Goal: Information Seeking & Learning: Learn about a topic

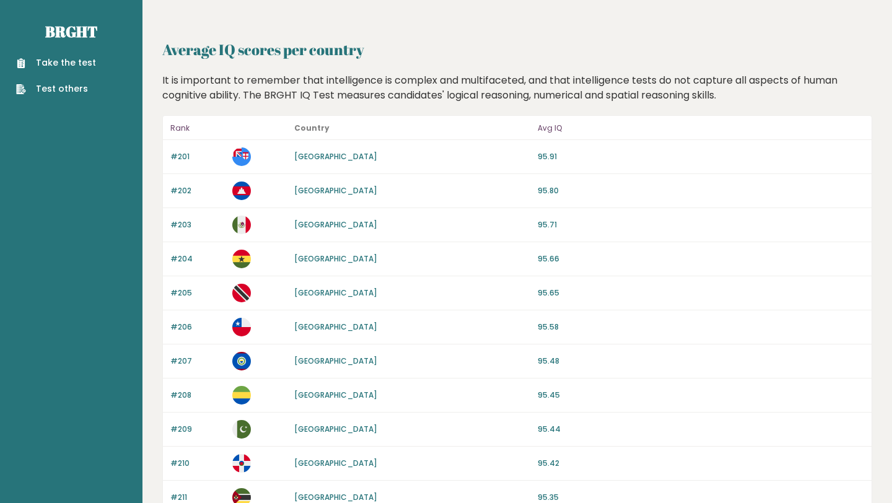
scroll to position [901, 0]
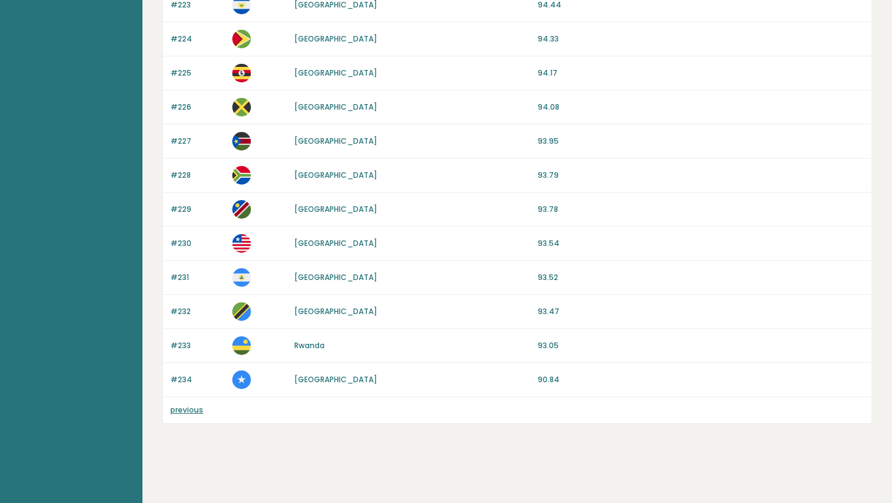
click at [188, 405] on link "previous" at bounding box center [186, 409] width 33 height 11
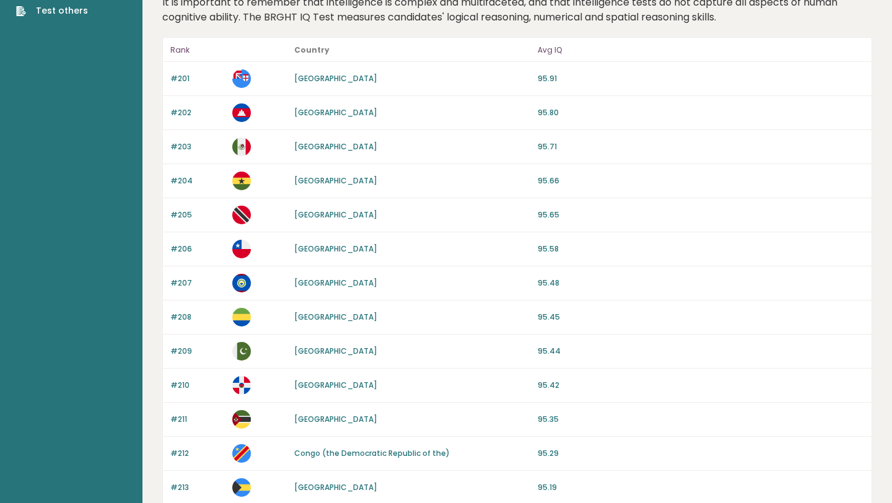
scroll to position [0, 0]
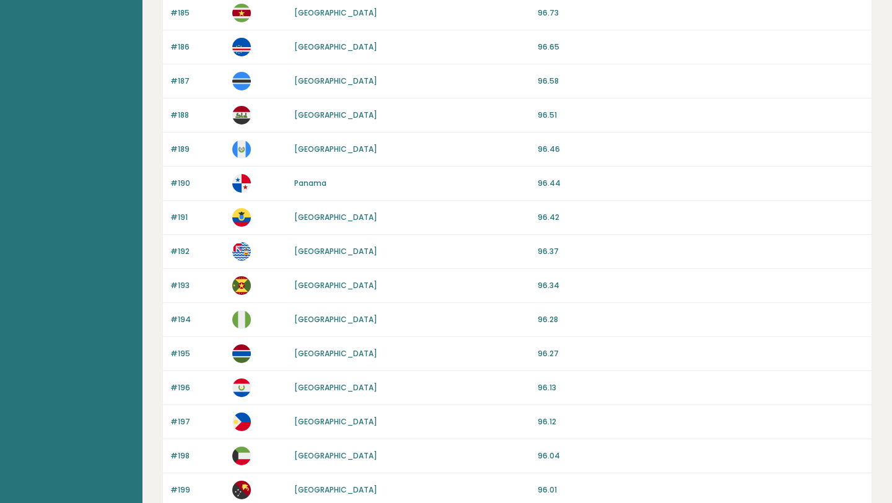
scroll to position [1106, 0]
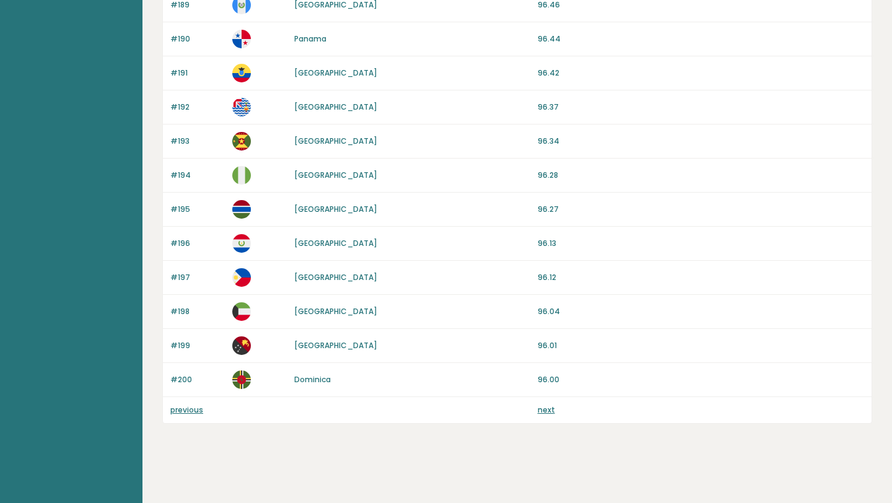
click at [198, 408] on link "previous" at bounding box center [186, 409] width 33 height 11
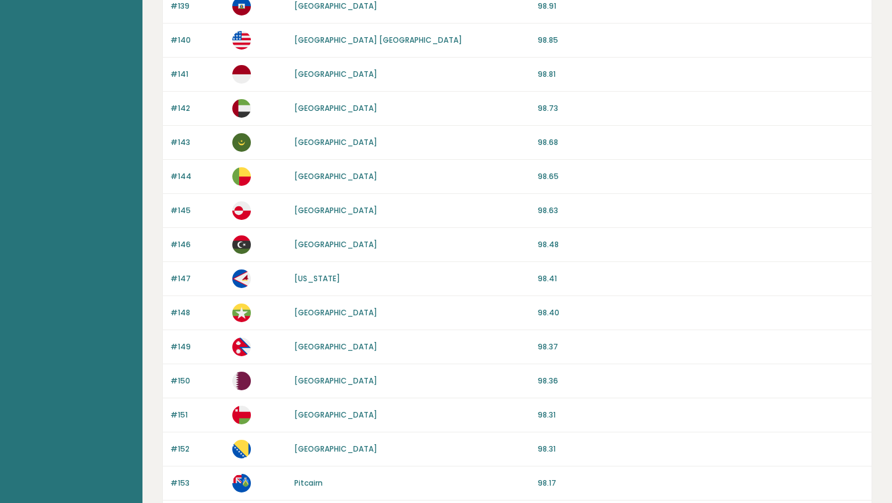
scroll to position [1106, 0]
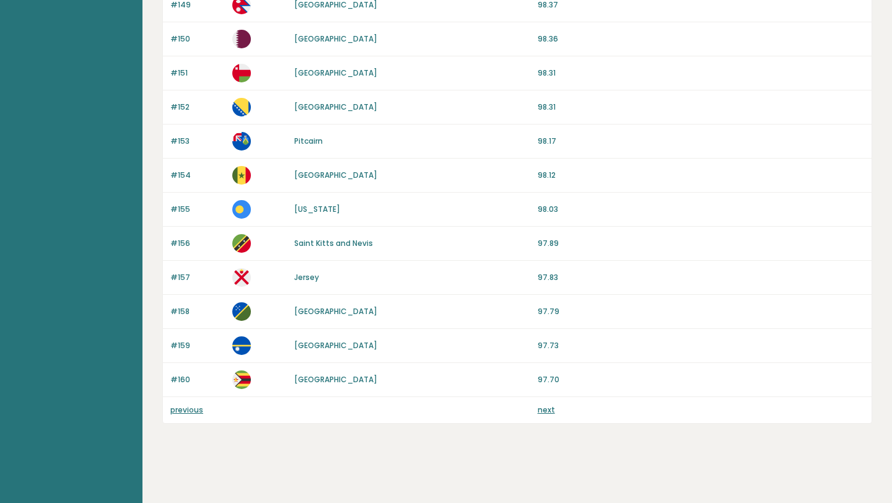
click at [188, 409] on link "previous" at bounding box center [186, 409] width 33 height 11
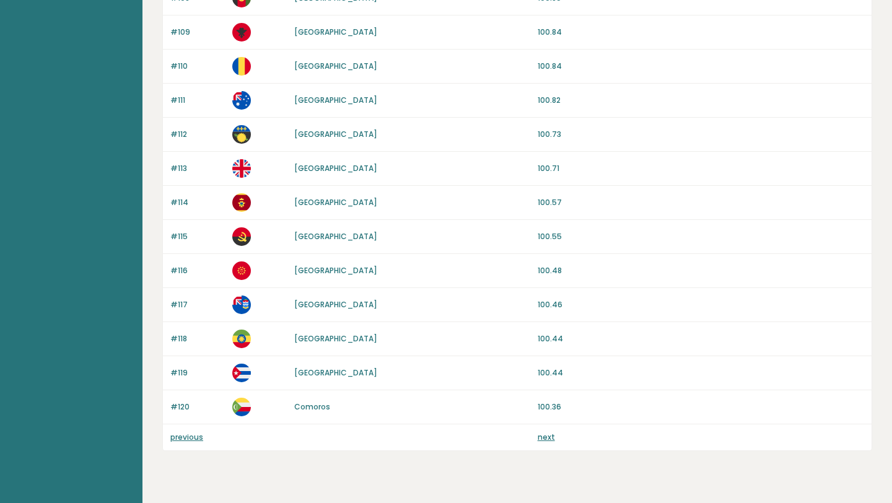
scroll to position [1106, 0]
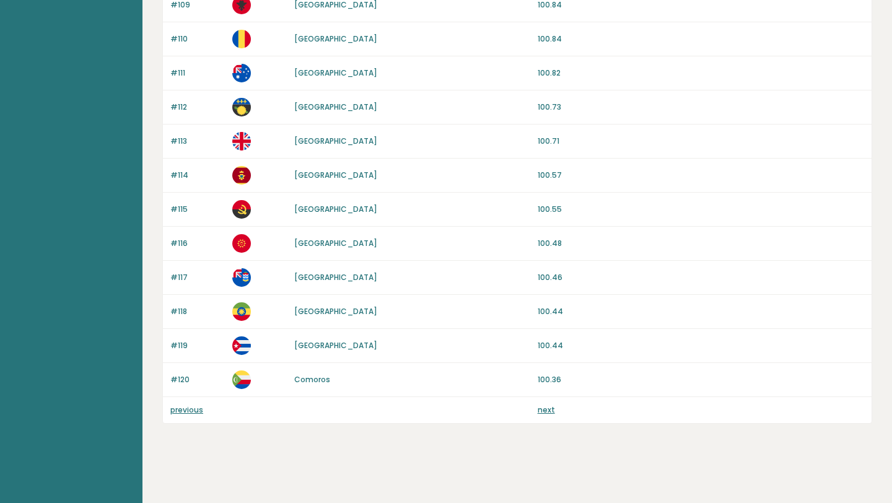
click at [190, 408] on link "previous" at bounding box center [186, 409] width 33 height 11
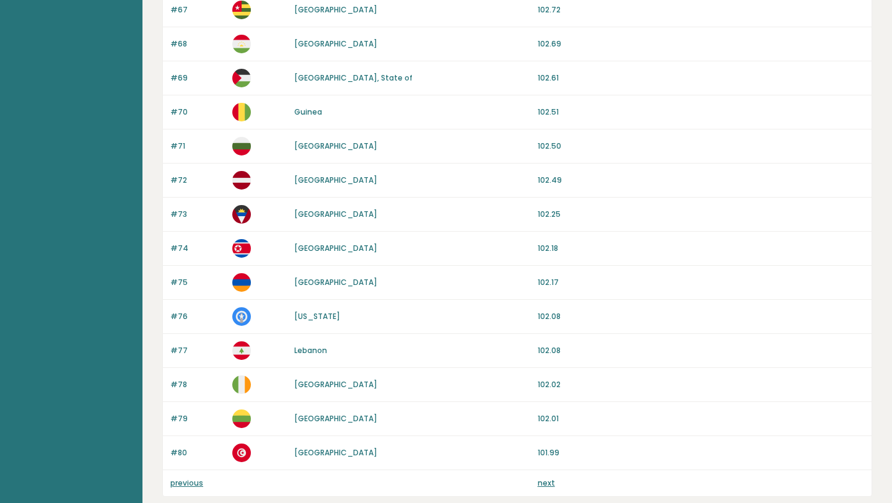
scroll to position [1106, 0]
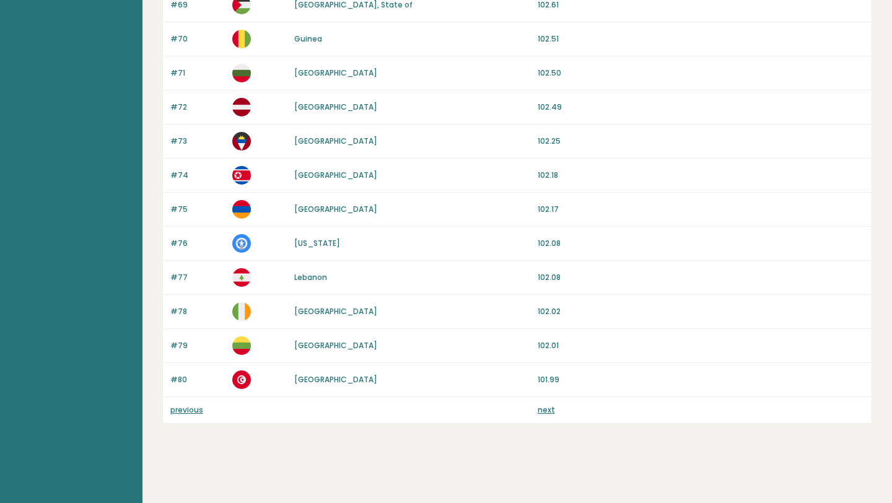
click at [197, 409] on link "previous" at bounding box center [186, 409] width 33 height 11
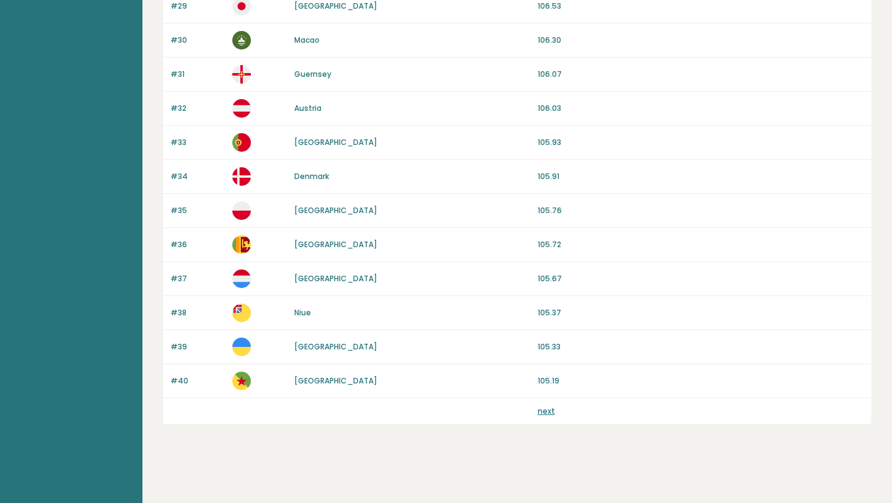
scroll to position [1105, 0]
